Goal: Information Seeking & Learning: Learn about a topic

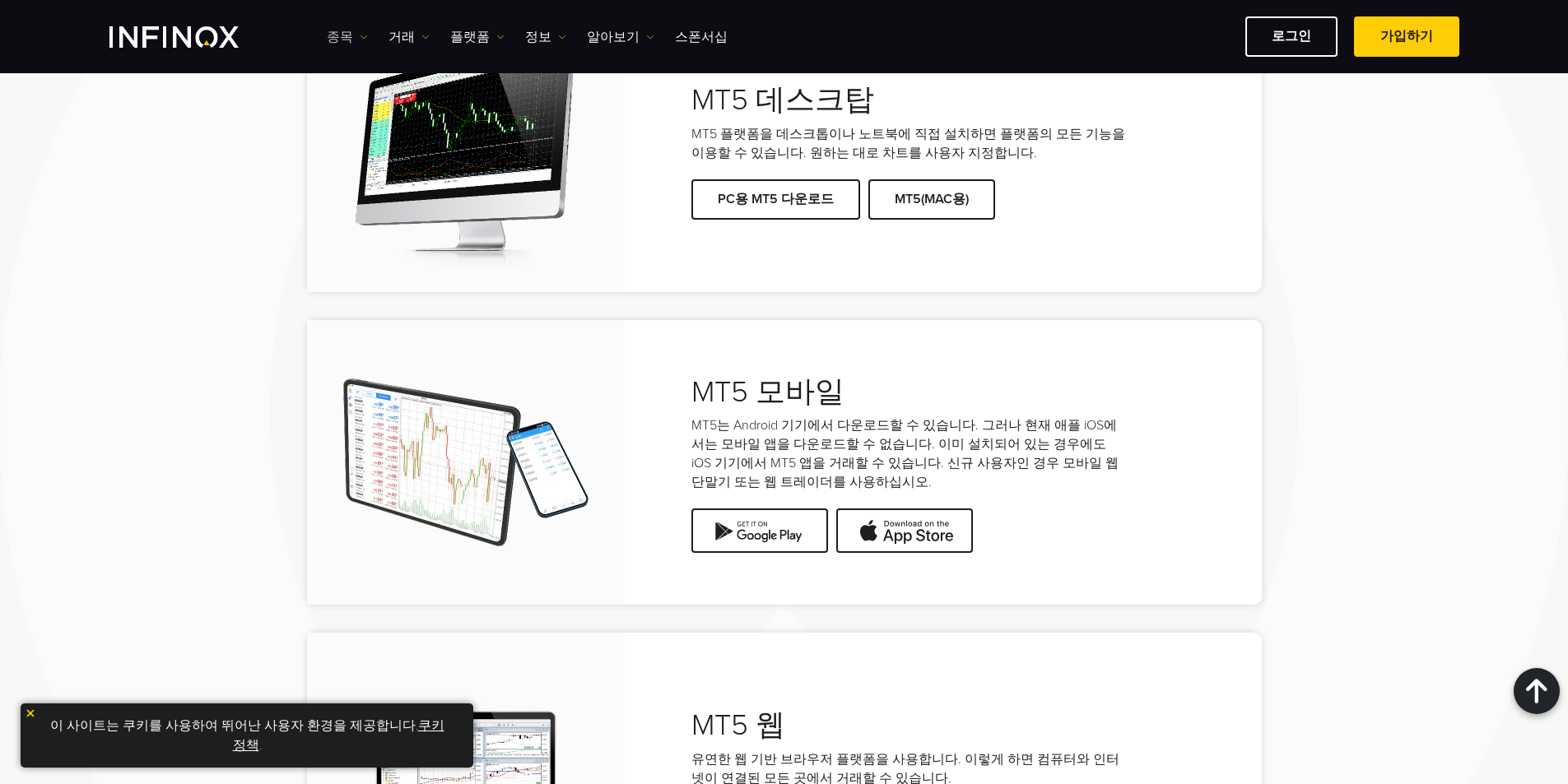
click at [356, 38] on link "종목" at bounding box center [347, 37] width 41 height 19
click at [356, 87] on link "종목" at bounding box center [371, 89] width 89 height 35
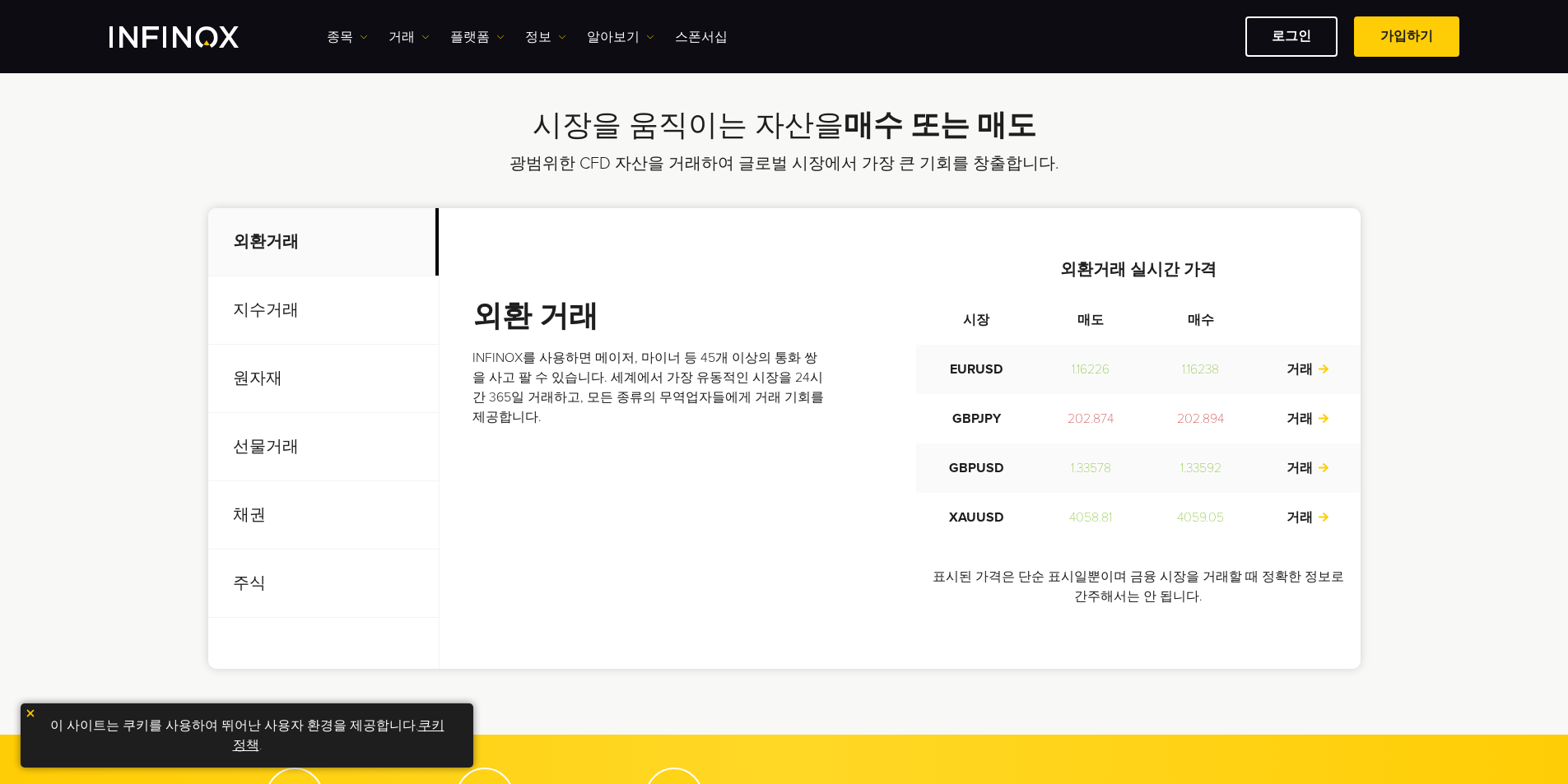
scroll to position [658, 0]
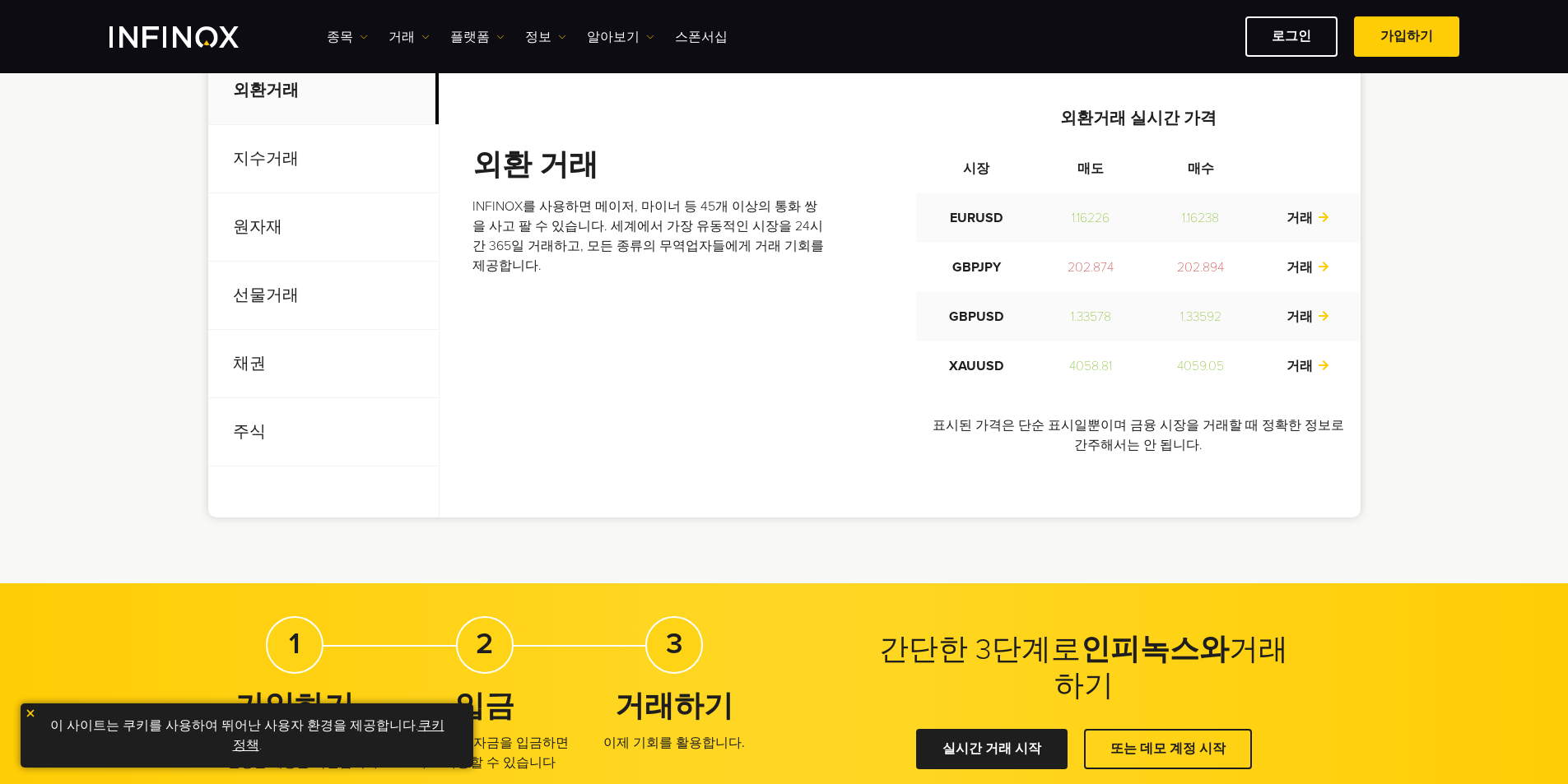
click at [261, 427] on p "주식" at bounding box center [324, 432] width 231 height 68
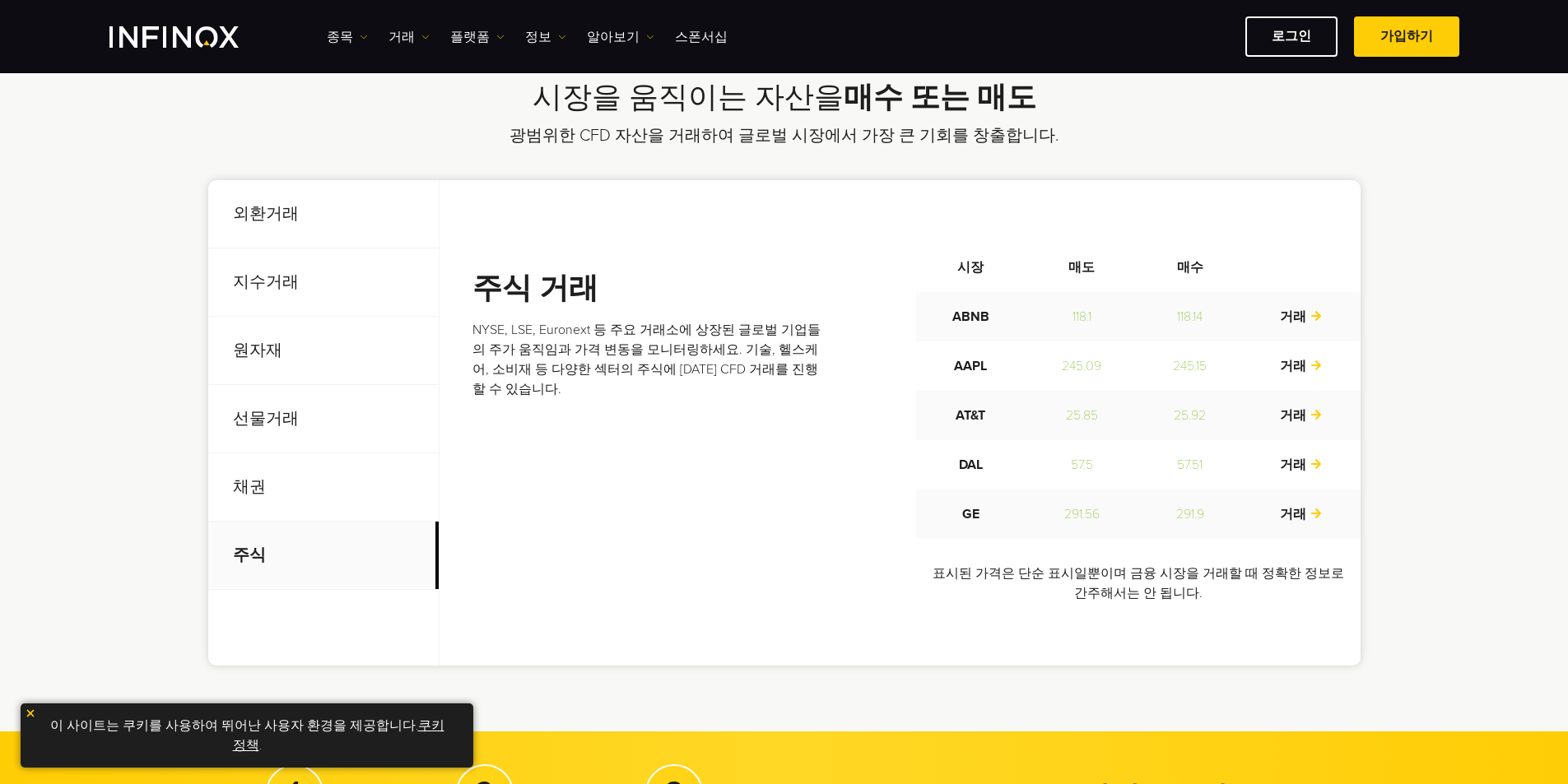
scroll to position [576, 0]
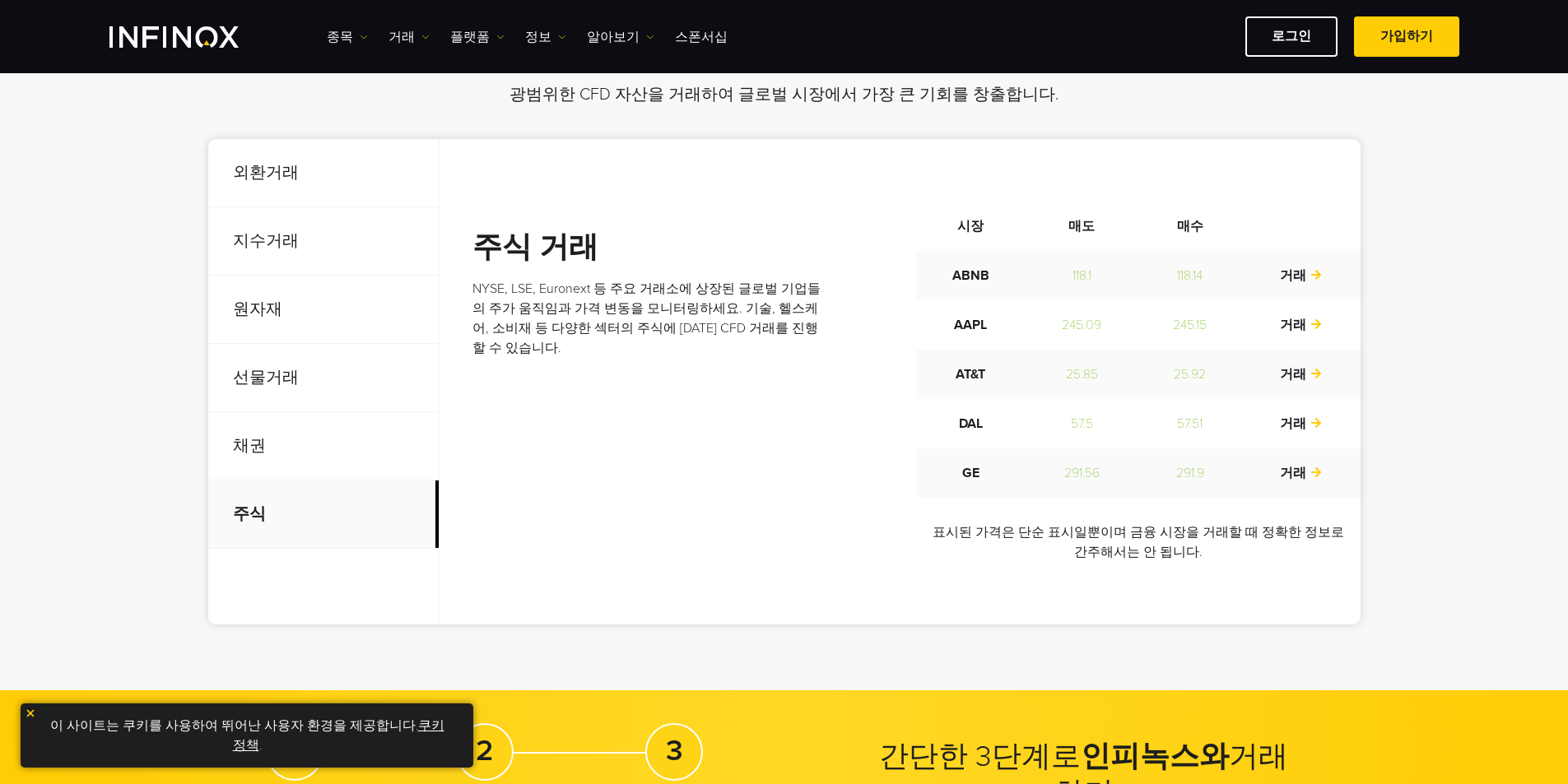
click at [270, 379] on p "선물거래" at bounding box center [324, 378] width 231 height 68
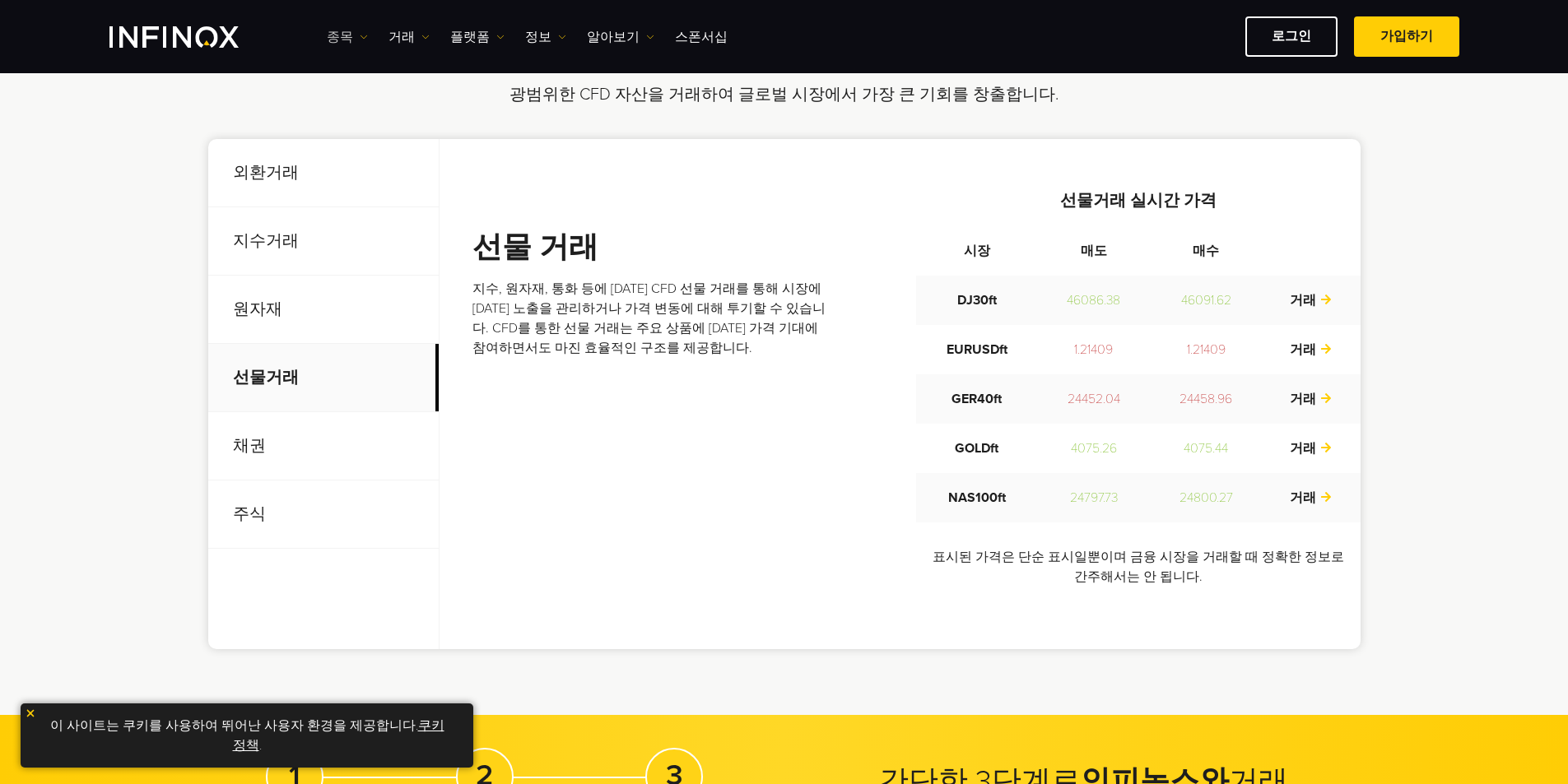
click at [336, 35] on link "종목" at bounding box center [347, 37] width 41 height 19
click at [357, 115] on link "상품 정보" at bounding box center [371, 124] width 89 height 35
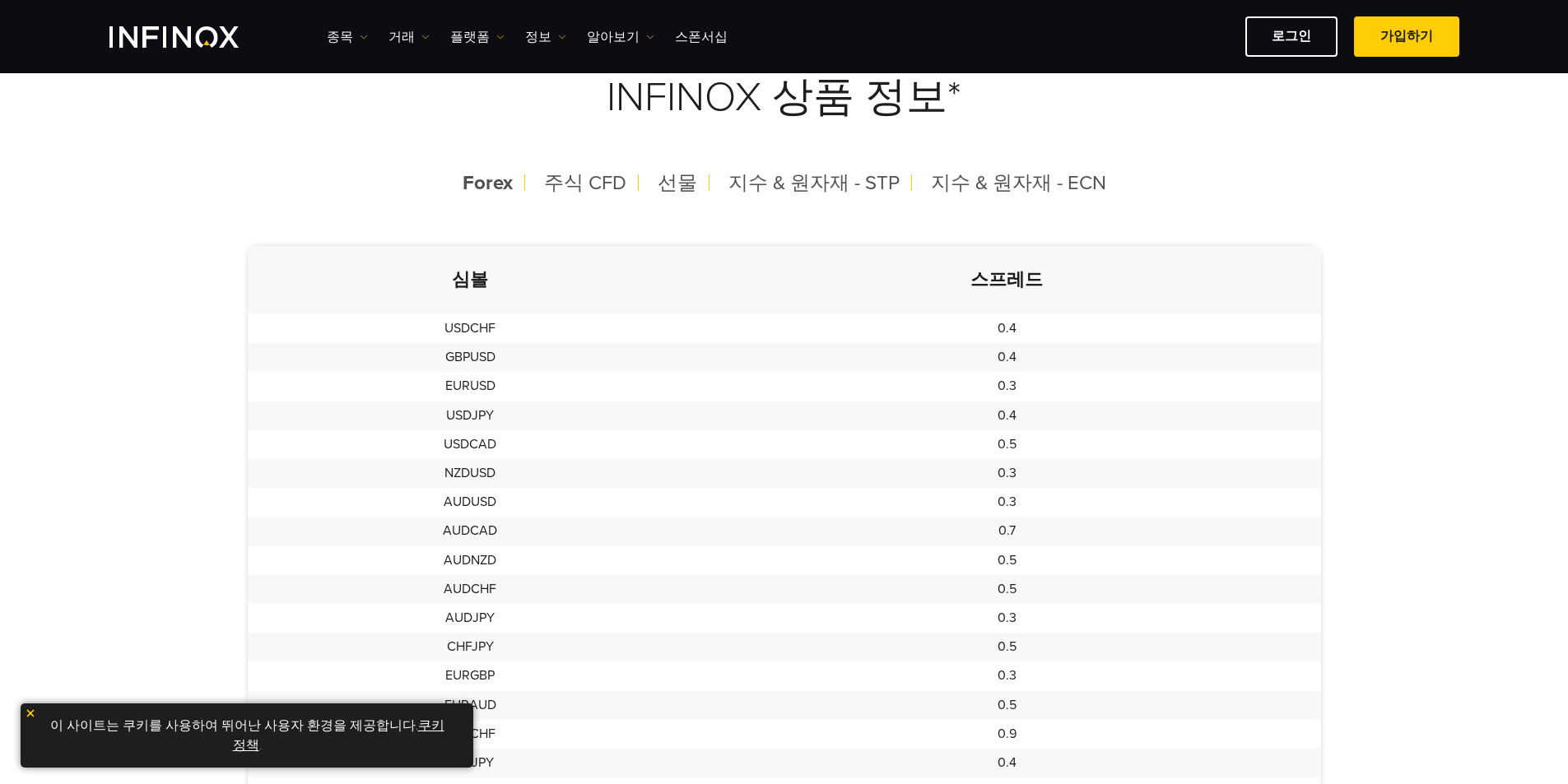
scroll to position [411, 0]
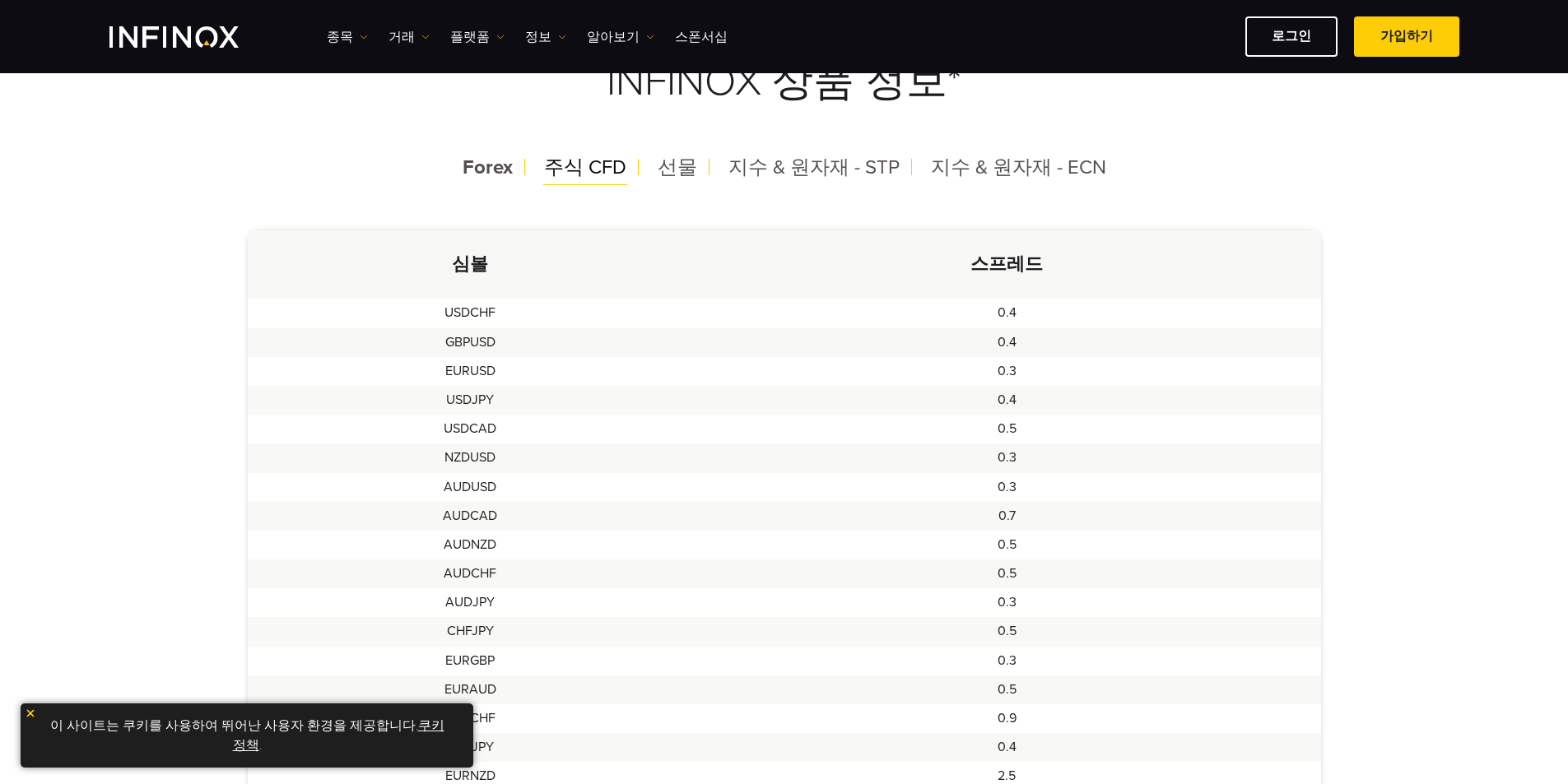
drag, startPoint x: 0, startPoint y: 0, endPoint x: 603, endPoint y: 168, distance: 626.0
click at [603, 167] on span "주식 CFD" at bounding box center [585, 167] width 82 height 24
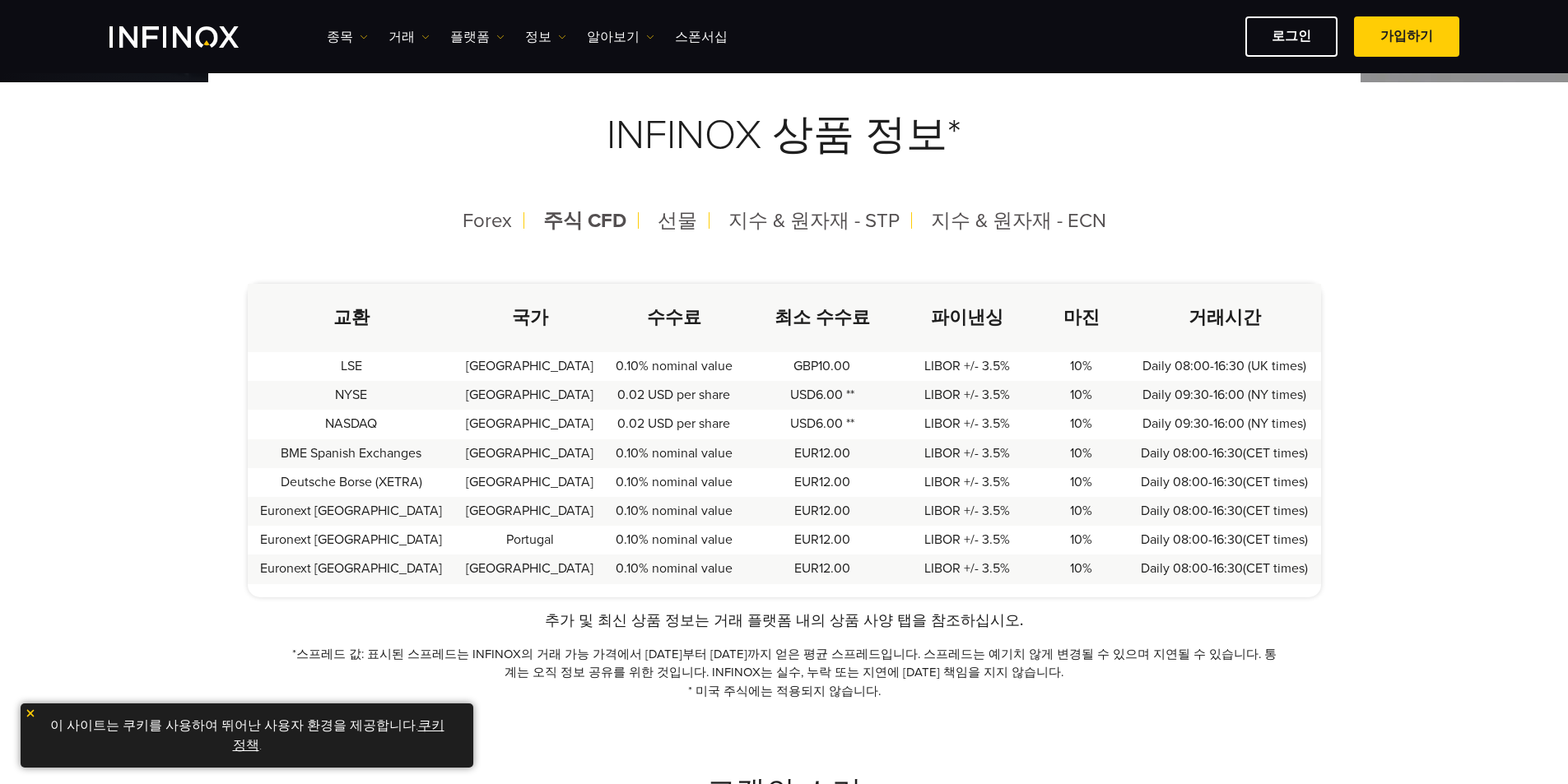
scroll to position [329, 0]
